Goal: Task Accomplishment & Management: Use online tool/utility

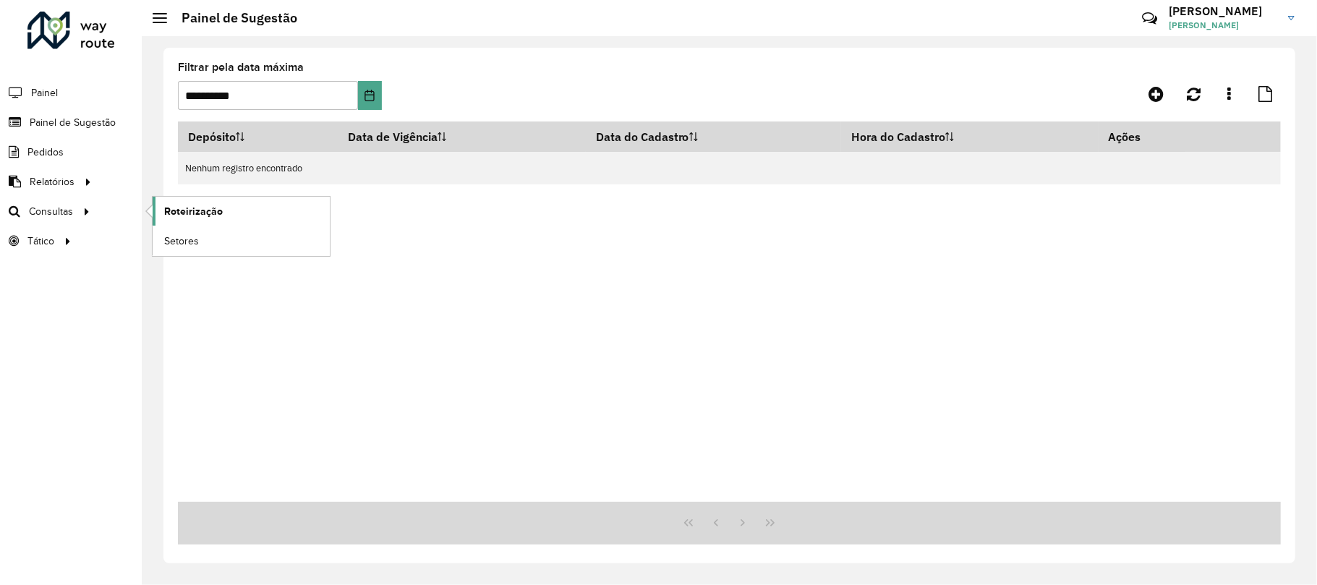
click at [210, 208] on span "Roteirização" at bounding box center [193, 211] width 59 height 15
click at [205, 258] on link "Service Time" at bounding box center [241, 270] width 177 height 29
click at [203, 242] on link "Setores" at bounding box center [241, 240] width 177 height 29
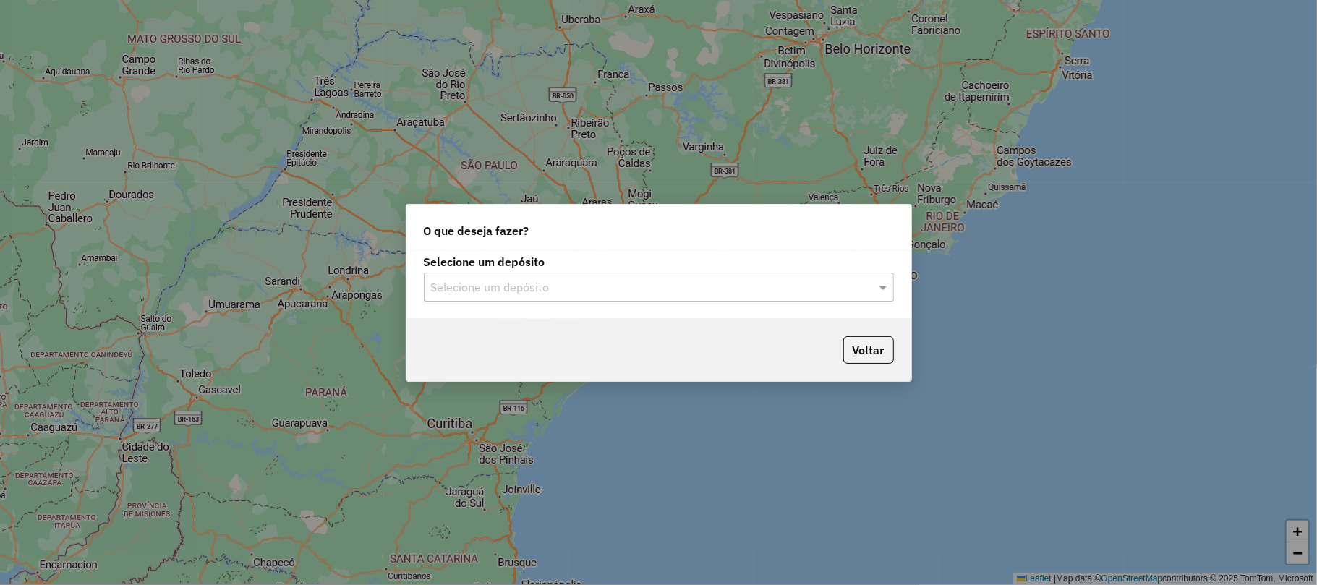
click at [677, 292] on input "text" at bounding box center [644, 287] width 427 height 17
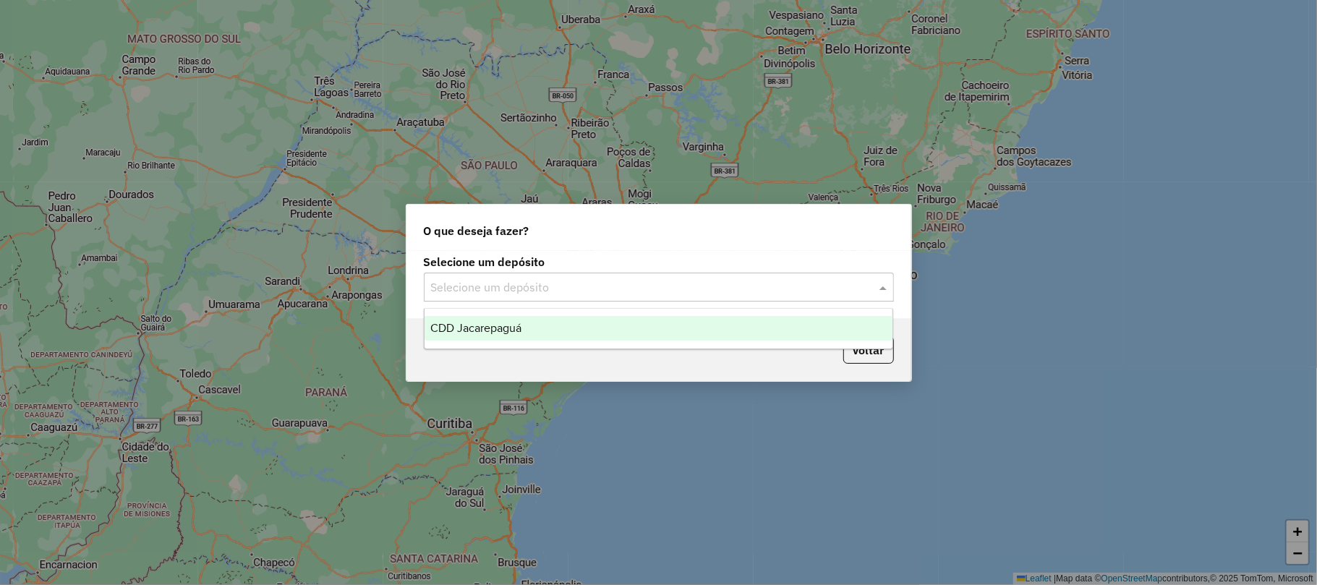
click at [681, 318] on div "CDD Jacarepaguá" at bounding box center [659, 328] width 468 height 25
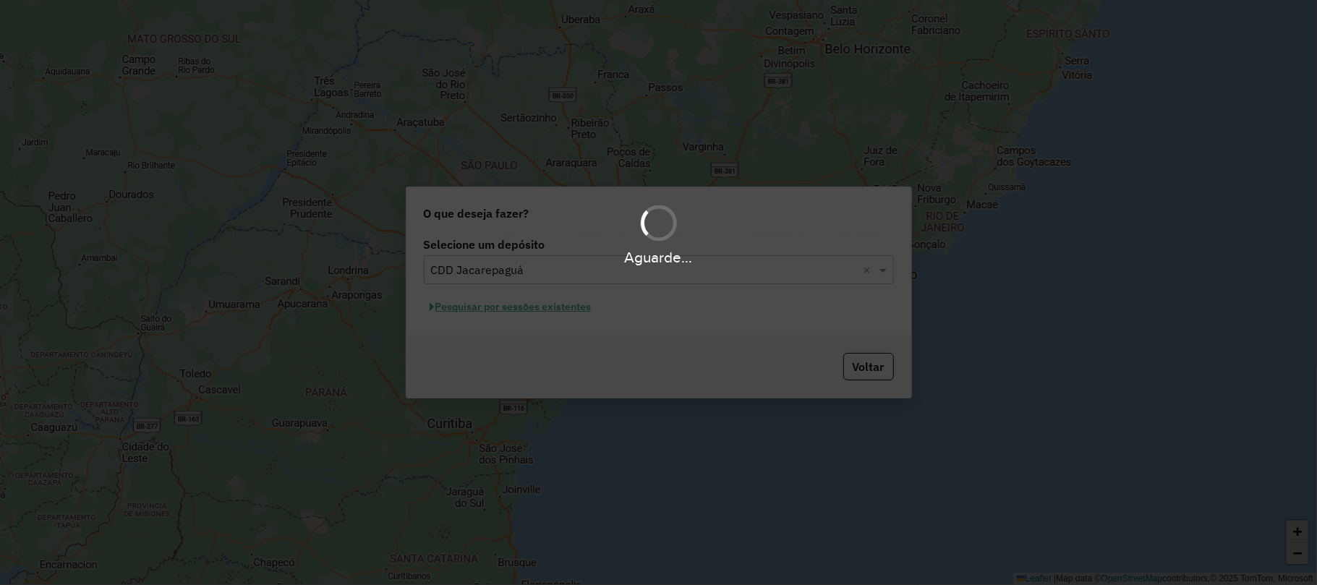
click at [540, 302] on div "Aguarde..." at bounding box center [658, 292] width 1317 height 585
click at [550, 310] on div "Aguarde..." at bounding box center [658, 292] width 1317 height 585
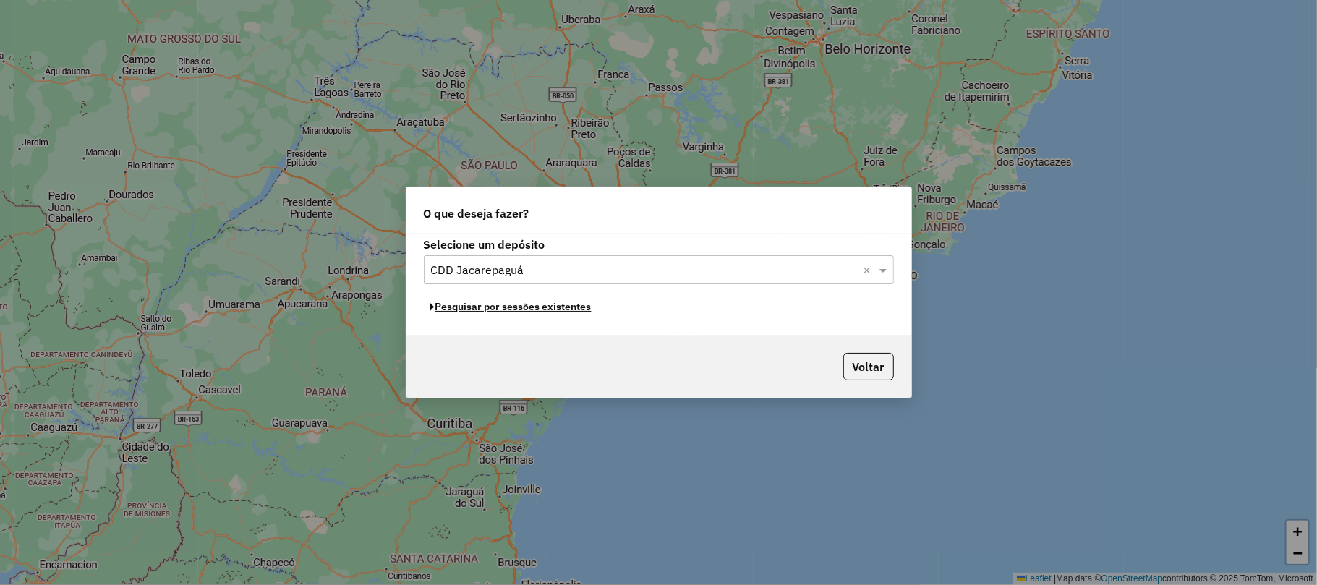
click at [550, 310] on button "Pesquisar por sessões existentes" at bounding box center [511, 307] width 174 height 22
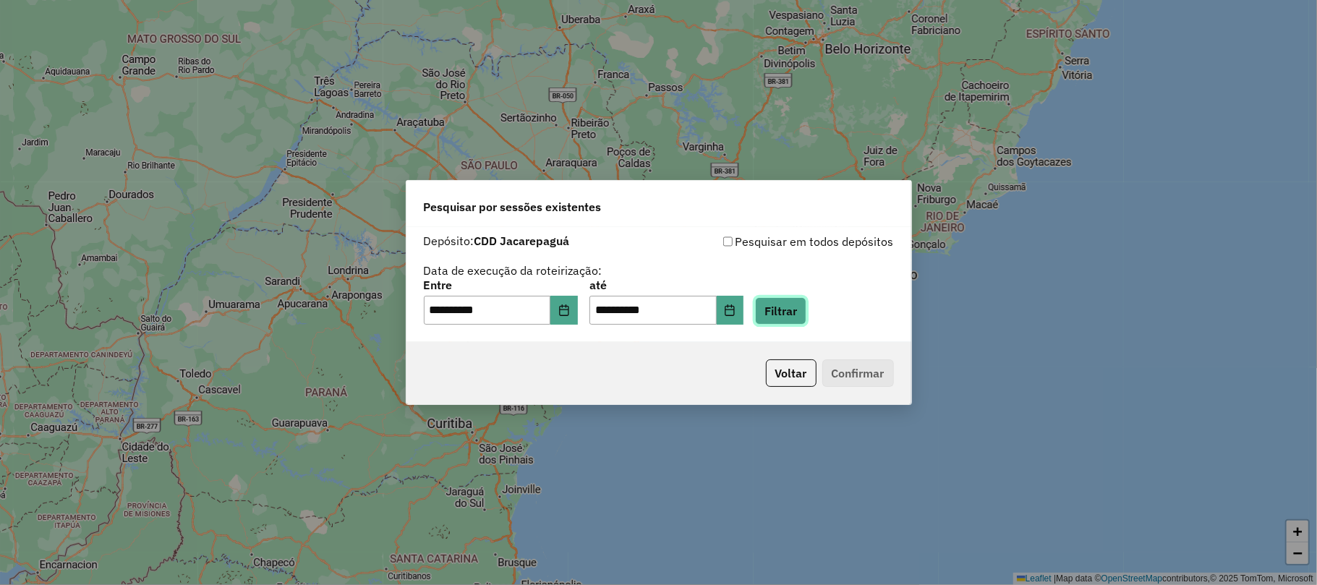
click at [801, 318] on button "Filtrar" at bounding box center [780, 310] width 51 height 27
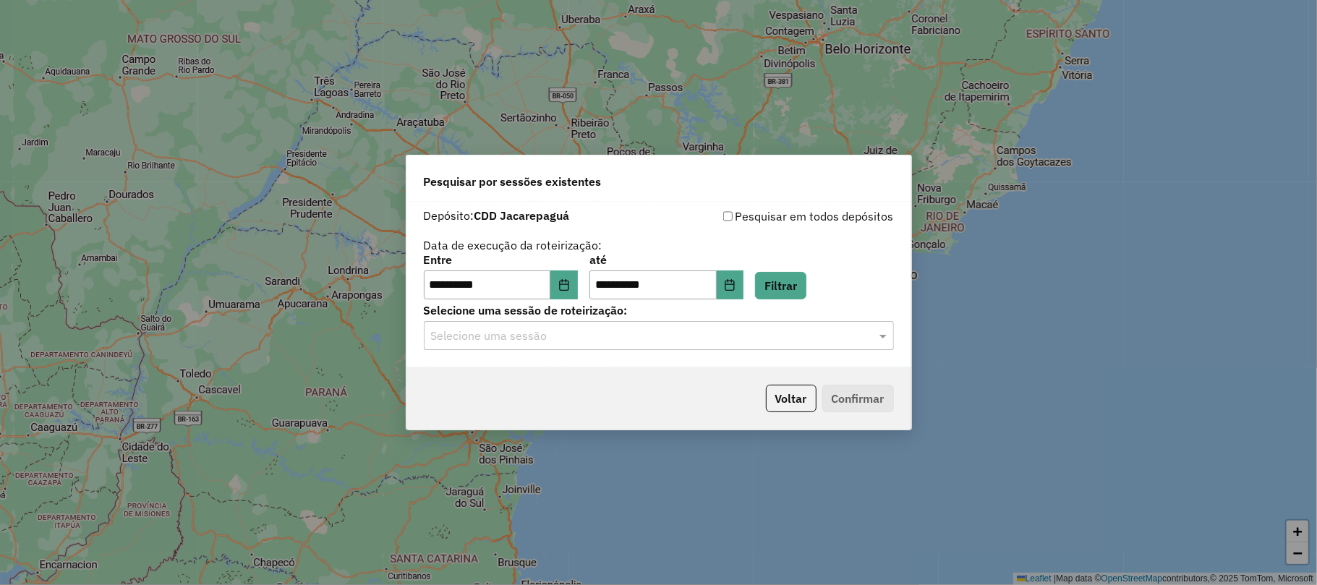
click at [753, 341] on input "text" at bounding box center [644, 336] width 427 height 17
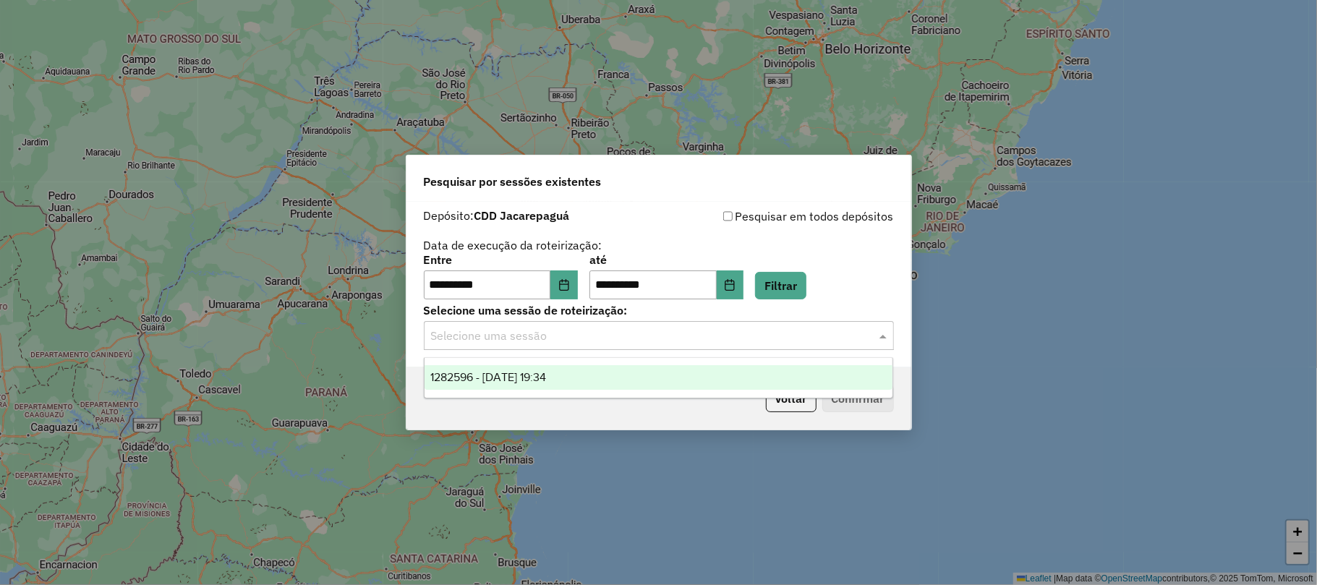
click at [759, 372] on div "1282596 - [DATE] 19:34" at bounding box center [659, 377] width 468 height 25
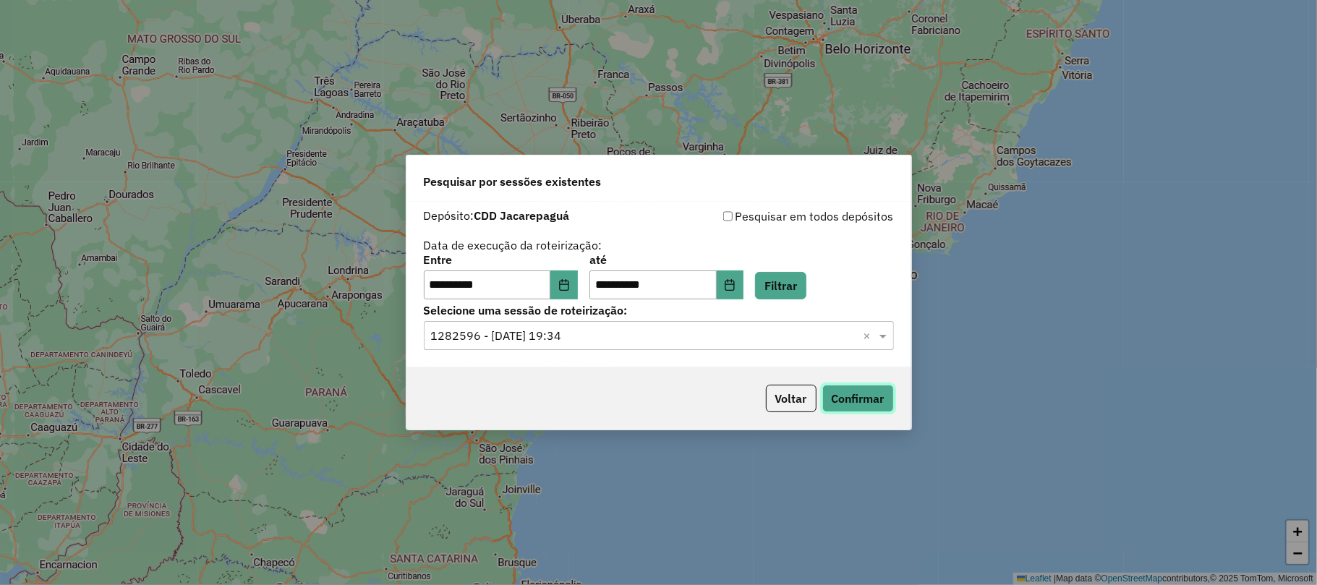
click at [863, 407] on button "Confirmar" at bounding box center [858, 398] width 72 height 27
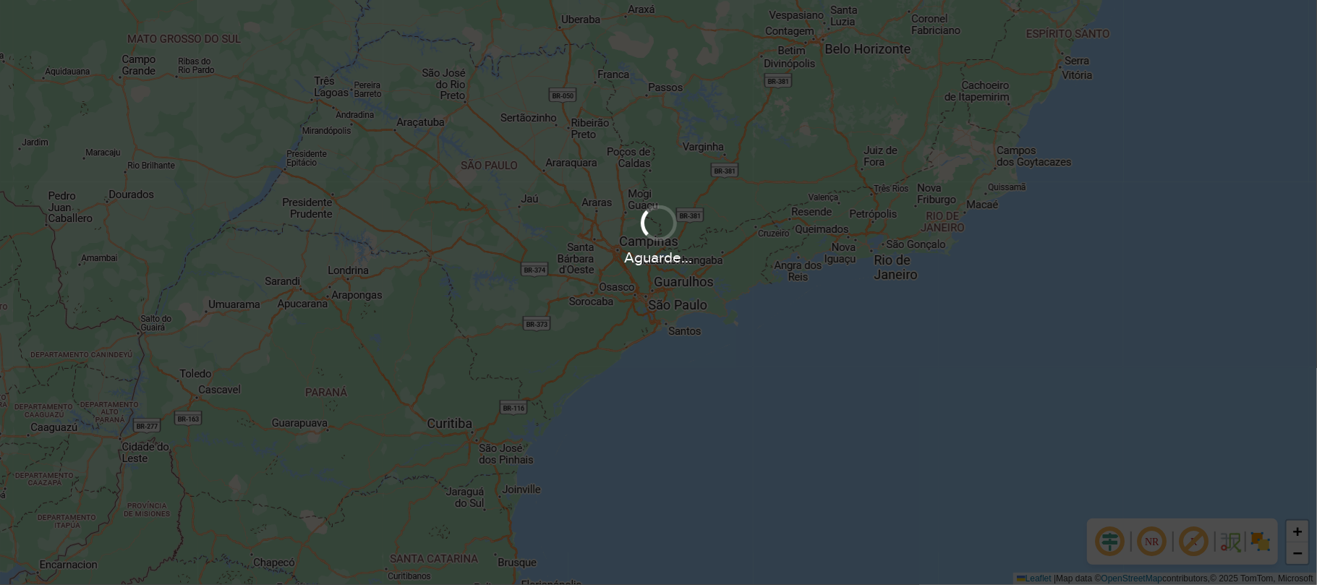
drag, startPoint x: 565, startPoint y: 466, endPoint x: 613, endPoint y: 420, distance: 66.5
click at [613, 420] on div "Aguarde..." at bounding box center [658, 292] width 1317 height 585
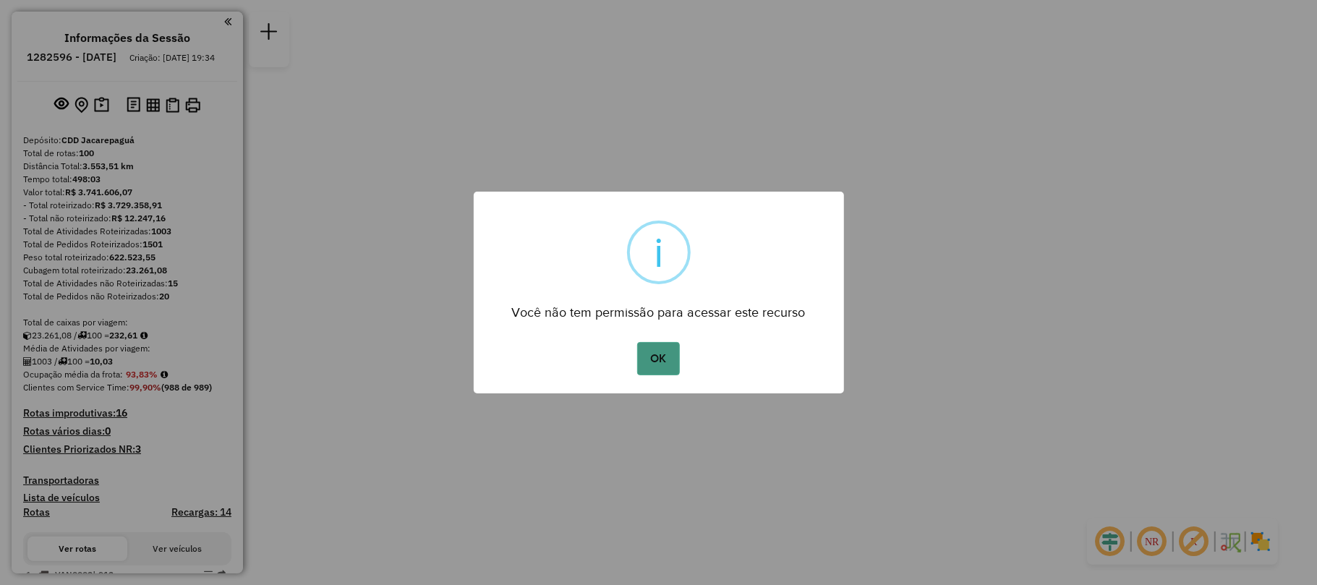
click at [658, 357] on button "OK" at bounding box center [658, 358] width 43 height 33
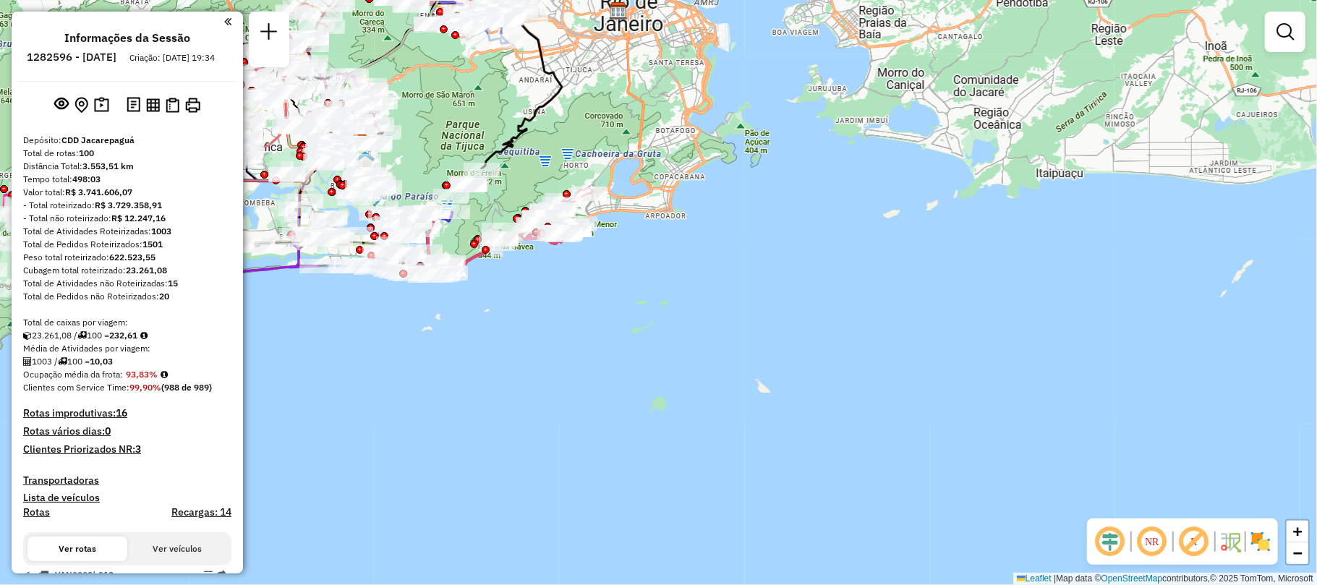
click at [1272, 544] on img at bounding box center [1260, 541] width 23 height 23
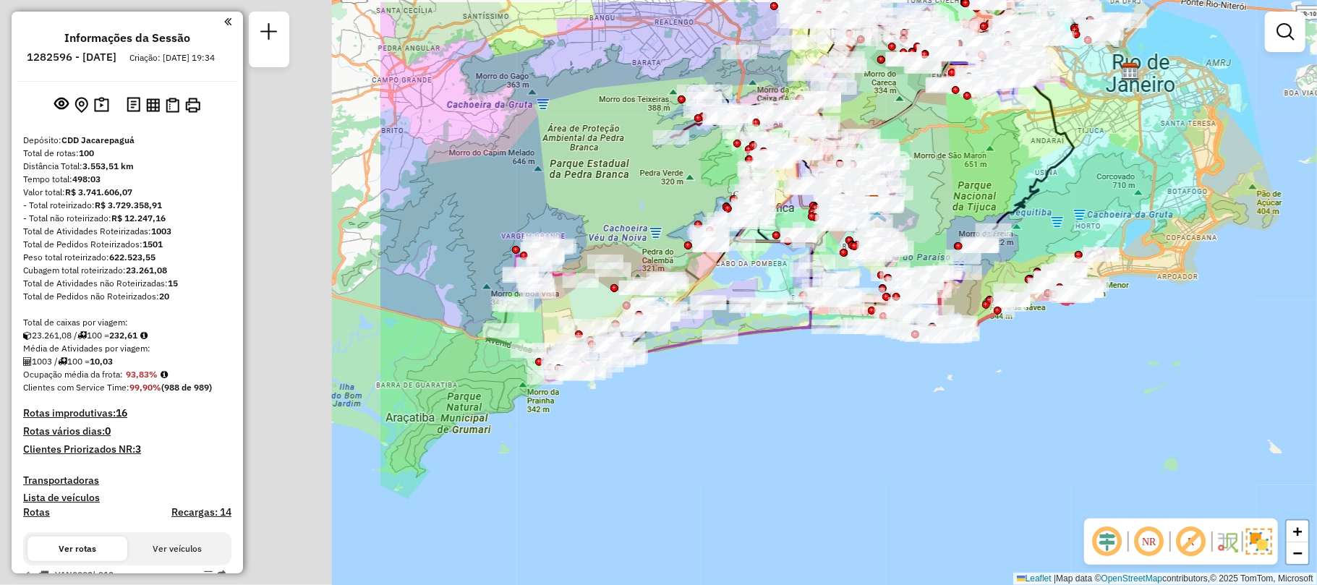
drag, startPoint x: 511, startPoint y: 378, endPoint x: 1065, endPoint y: 438, distance: 557.4
click at [1065, 438] on div "Janela de atendimento Grade de atendimento Capacidade Transportadoras Veículos …" at bounding box center [658, 292] width 1317 height 585
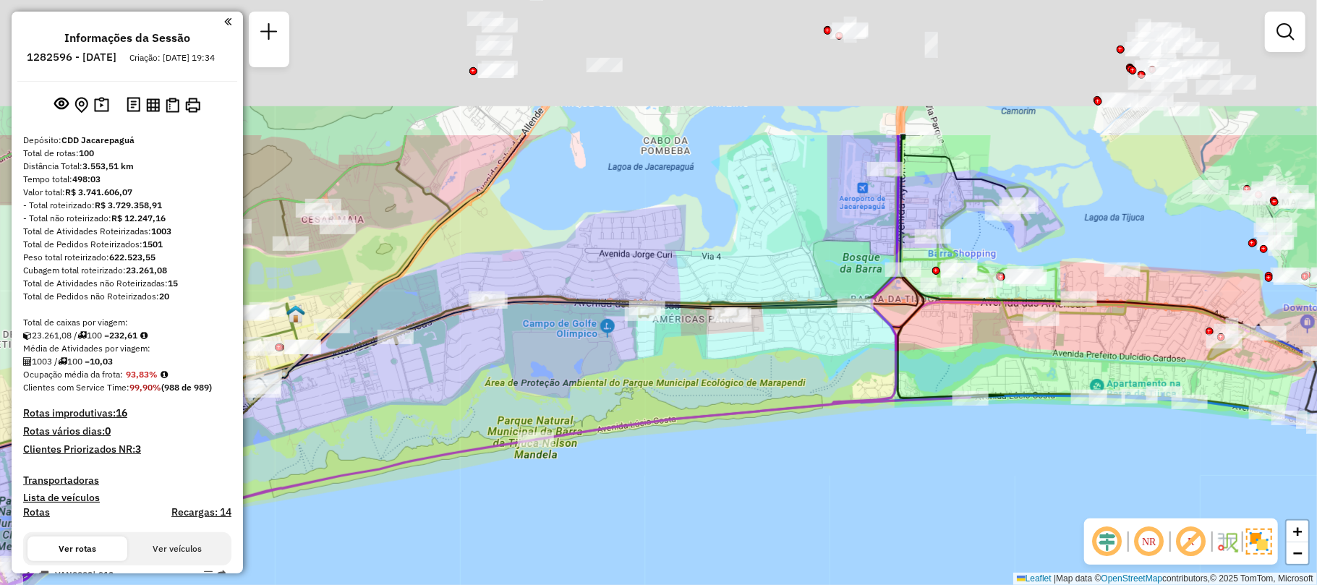
drag, startPoint x: 817, startPoint y: 252, endPoint x: 566, endPoint y: 4, distance: 353.9
click at [790, 441] on div "Janela de atendimento Grade de atendimento Capacidade Transportadoras Veículos …" at bounding box center [658, 292] width 1317 height 585
